Goal: Check status: Check status

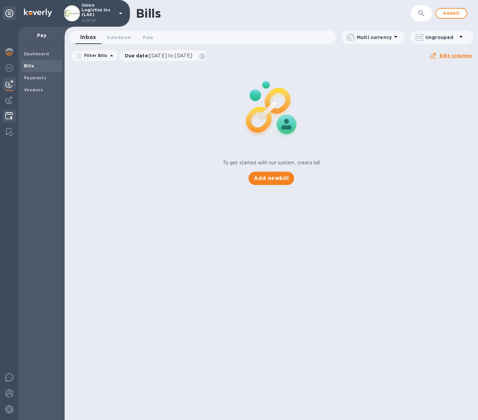
click at [11, 113] on img at bounding box center [9, 116] width 8 height 8
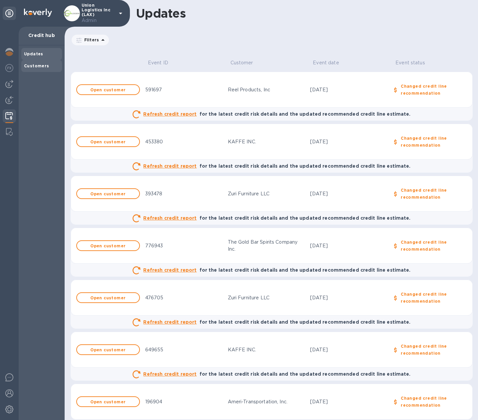
click at [36, 65] on b "Customers" at bounding box center [36, 65] width 25 height 5
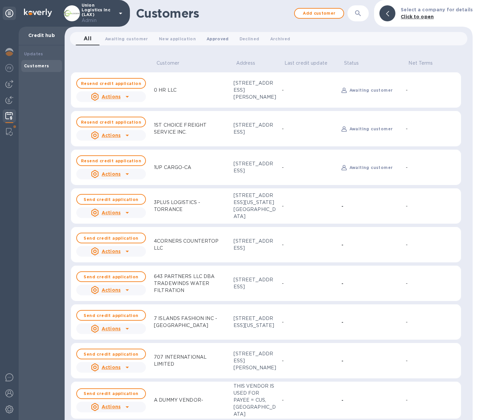
click at [211, 39] on span "Approved 0" at bounding box center [218, 38] width 22 height 7
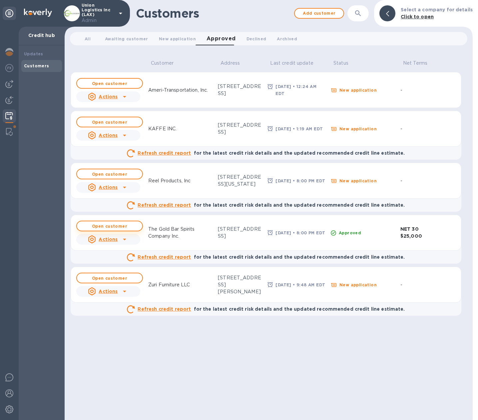
click at [109, 226] on b "Open customer" at bounding box center [109, 226] width 35 height 5
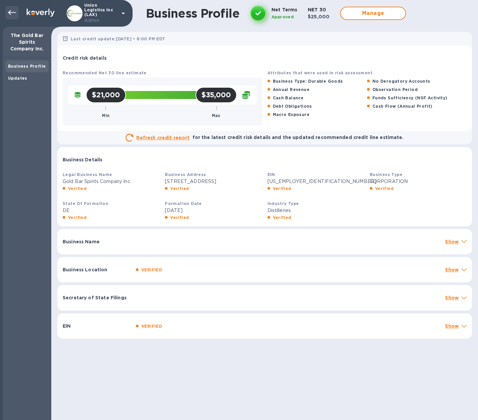
click at [13, 11] on icon at bounding box center [12, 13] width 8 height 8
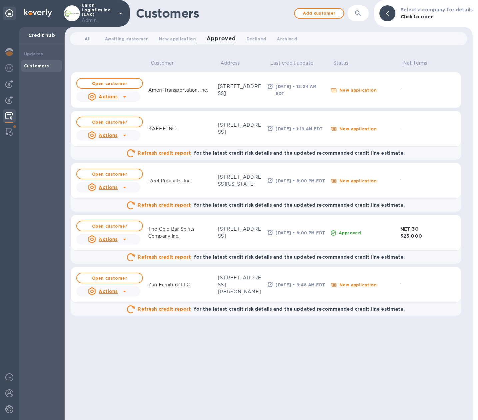
click at [85, 37] on span "All 0" at bounding box center [88, 38] width 6 height 7
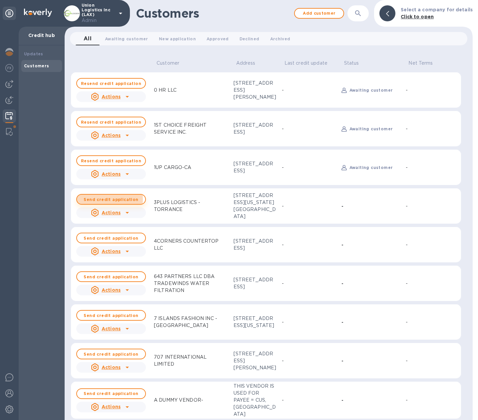
click at [107, 200] on b "Send credit application" at bounding box center [111, 199] width 55 height 5
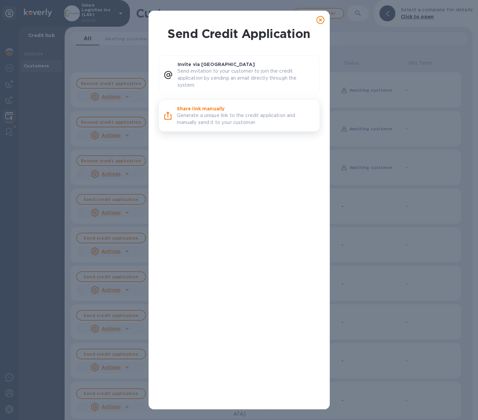
click at [215, 115] on p "Generate a unique link to the credit application and manually send it to your c…" at bounding box center [245, 119] width 137 height 14
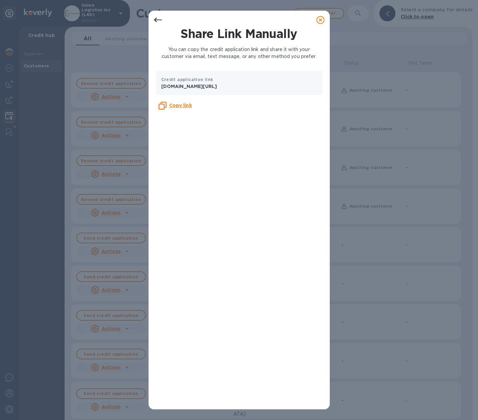
click at [321, 22] on icon at bounding box center [321, 20] width 8 height 8
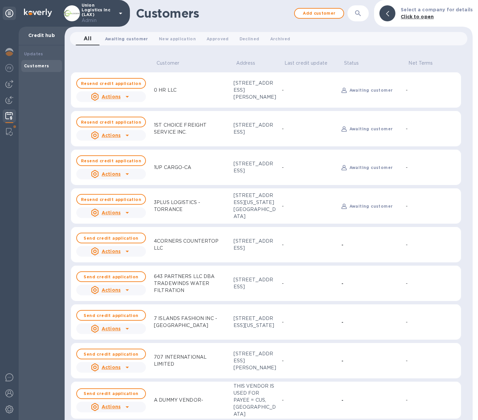
click at [121, 42] on button "Awaiting customer 0" at bounding box center [127, 38] width 54 height 13
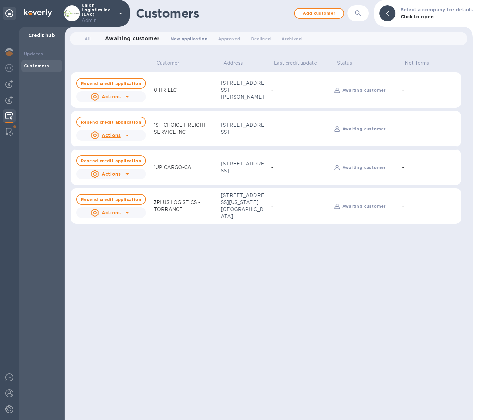
click at [190, 33] on button "New application 0" at bounding box center [189, 38] width 48 height 13
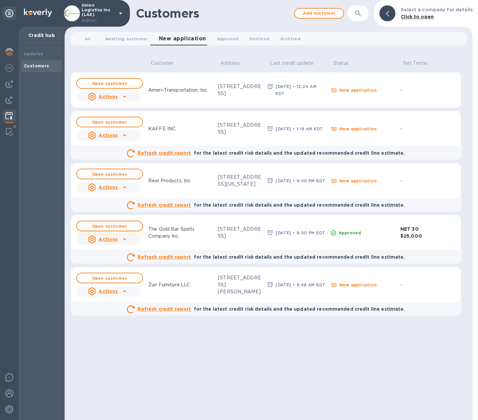
click at [104, 225] on b "Open customer" at bounding box center [109, 226] width 35 height 5
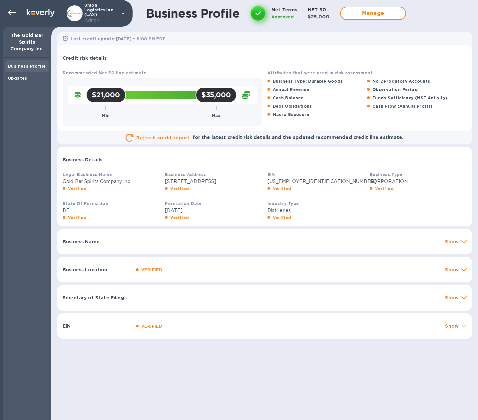
click at [452, 280] on div "Business Location VERIFIED Show" at bounding box center [264, 270] width 415 height 26
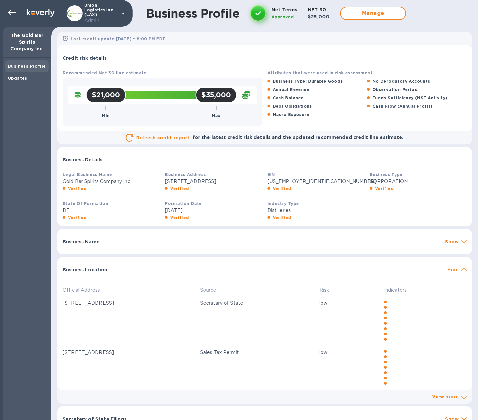
scroll to position [48, 0]
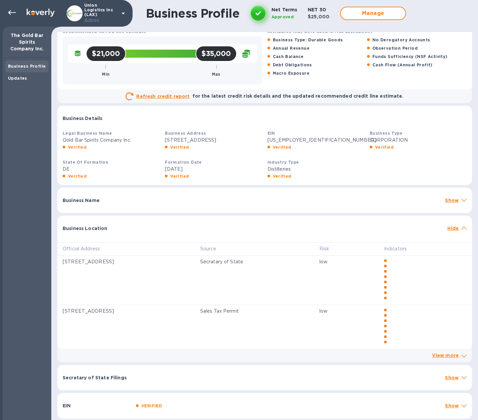
click at [449, 375] on p "Show" at bounding box center [452, 377] width 14 height 7
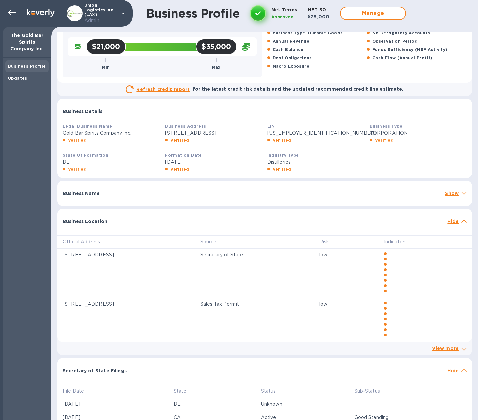
scroll to position [103, 0]
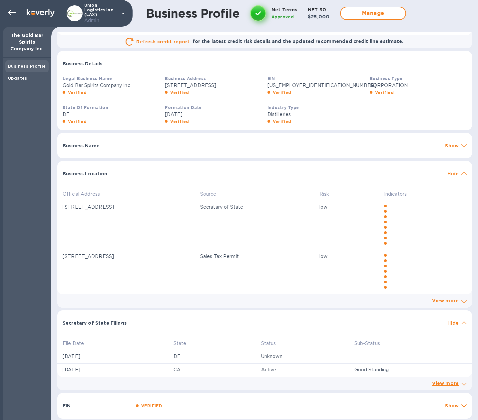
click at [446, 405] on p "Show" at bounding box center [452, 405] width 14 height 7
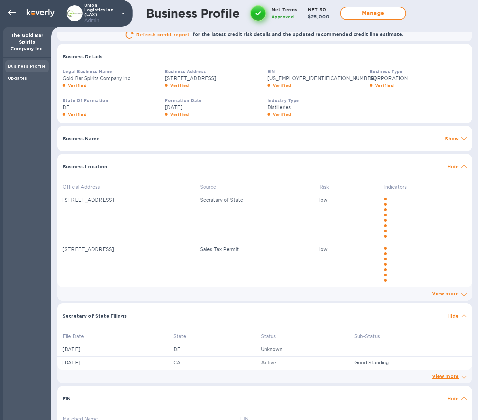
scroll to position [131, 0]
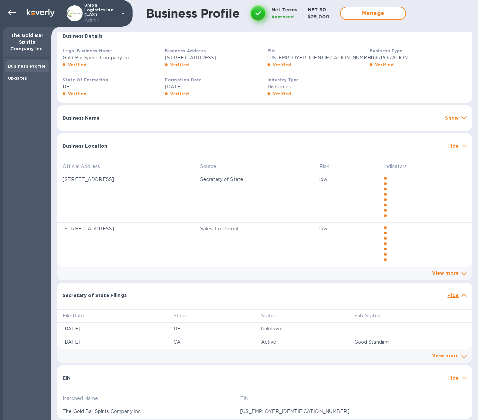
click at [462, 145] on icon at bounding box center [464, 145] width 5 height 3
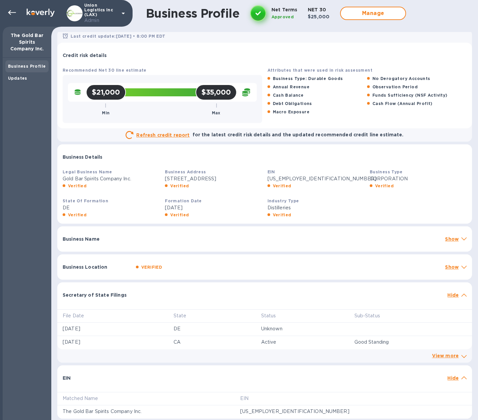
click at [462, 292] on span at bounding box center [464, 295] width 5 height 6
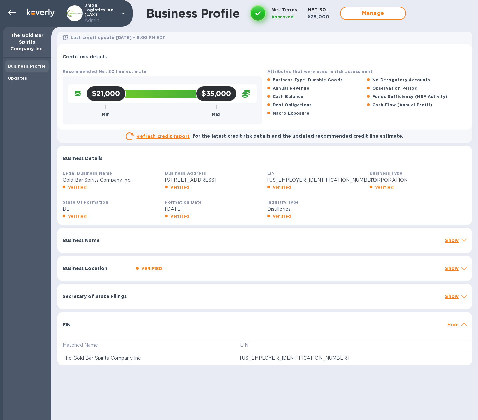
scroll to position [1, 0]
click at [462, 326] on icon at bounding box center [464, 324] width 5 height 3
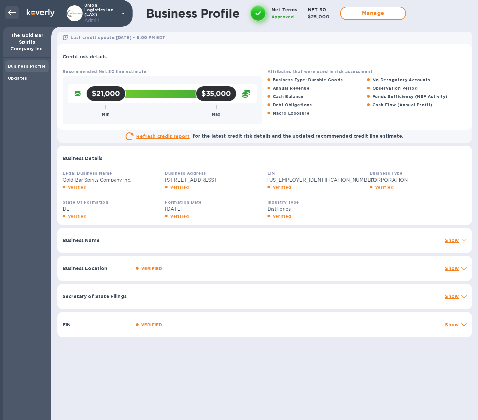
click at [11, 16] on icon at bounding box center [12, 13] width 8 height 8
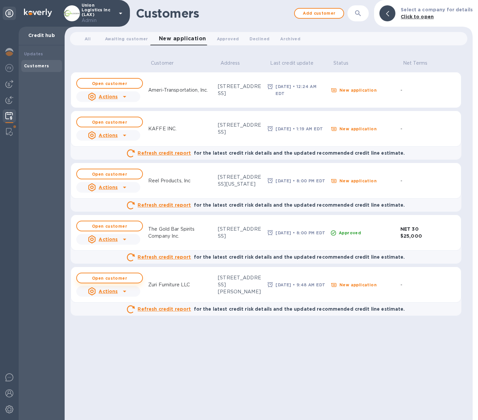
click at [111, 278] on b "Open customer" at bounding box center [109, 278] width 35 height 5
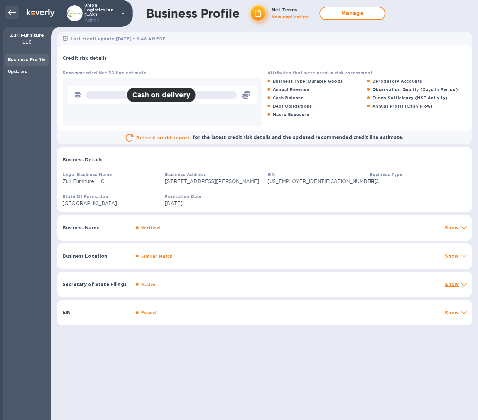
click at [8, 14] on icon at bounding box center [12, 13] width 8 height 8
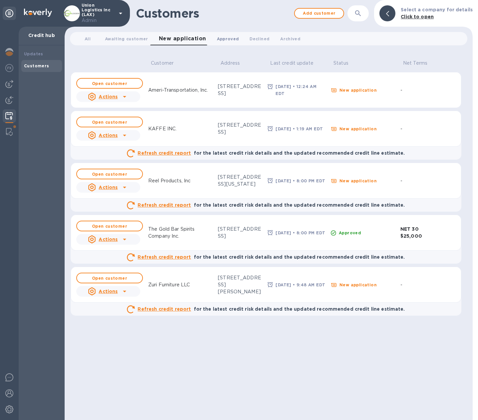
click at [228, 39] on span "Approved 0" at bounding box center [228, 38] width 22 height 7
click at [180, 37] on span "New application 0" at bounding box center [177, 38] width 37 height 7
click at [112, 228] on button "Open customer" at bounding box center [109, 226] width 67 height 11
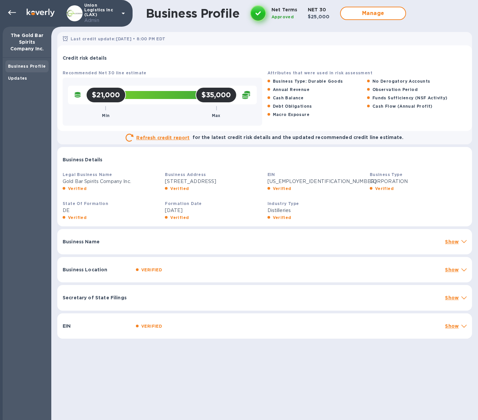
click at [122, 327] on div "EIN VERIFIED Show" at bounding box center [264, 326] width 415 height 26
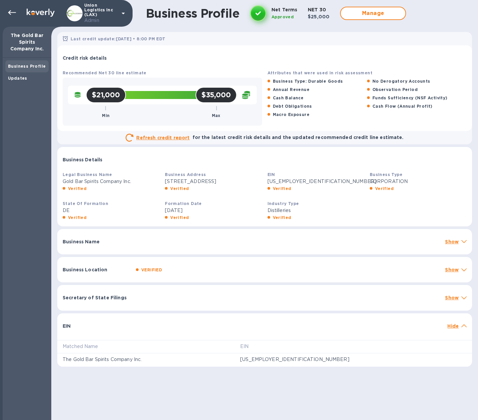
click at [130, 301] on div "Secretary of State Filings Show" at bounding box center [264, 297] width 415 height 25
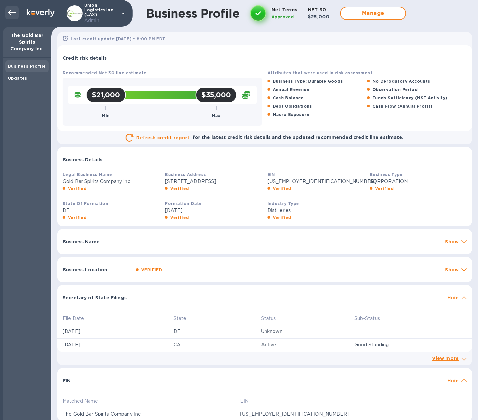
click at [15, 12] on icon at bounding box center [12, 12] width 8 height 5
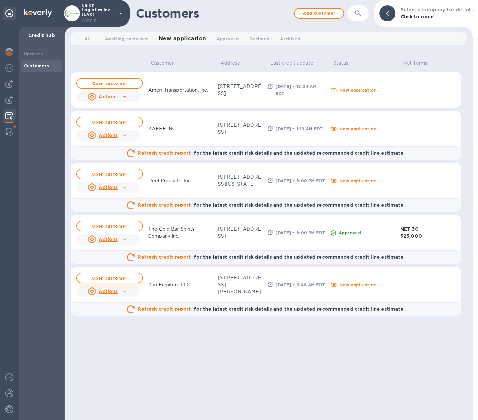
click at [115, 278] on b "Open customer" at bounding box center [109, 278] width 35 height 5
